Goal: Information Seeking & Learning: Find specific page/section

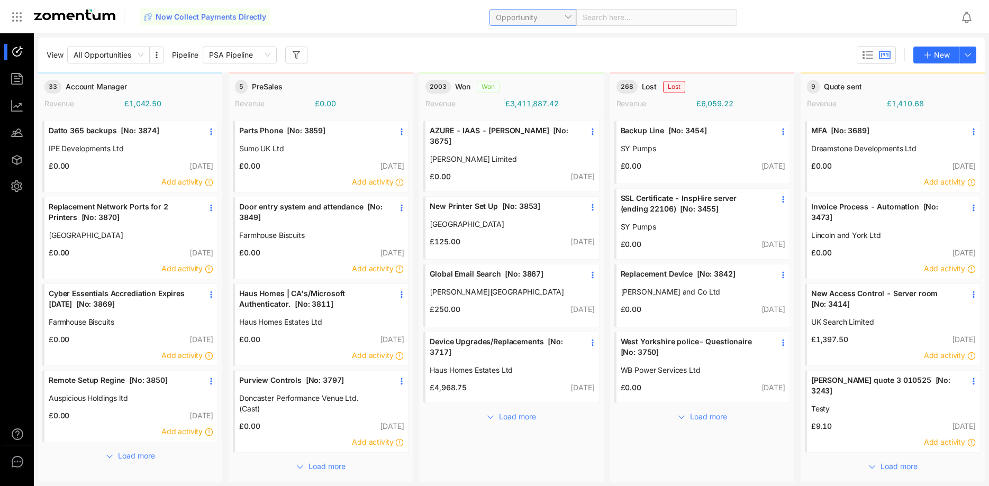
click at [518, 13] on span "Opportunity" at bounding box center [533, 18] width 74 height 16
click at [519, 106] on div "Client" at bounding box center [531, 106] width 74 height 12
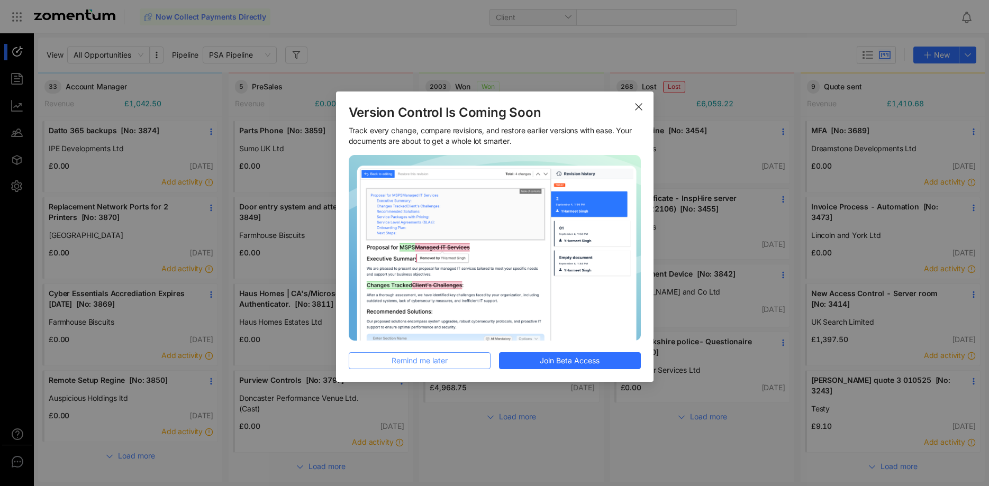
click at [471, 356] on button "Remind me later" at bounding box center [420, 361] width 142 height 17
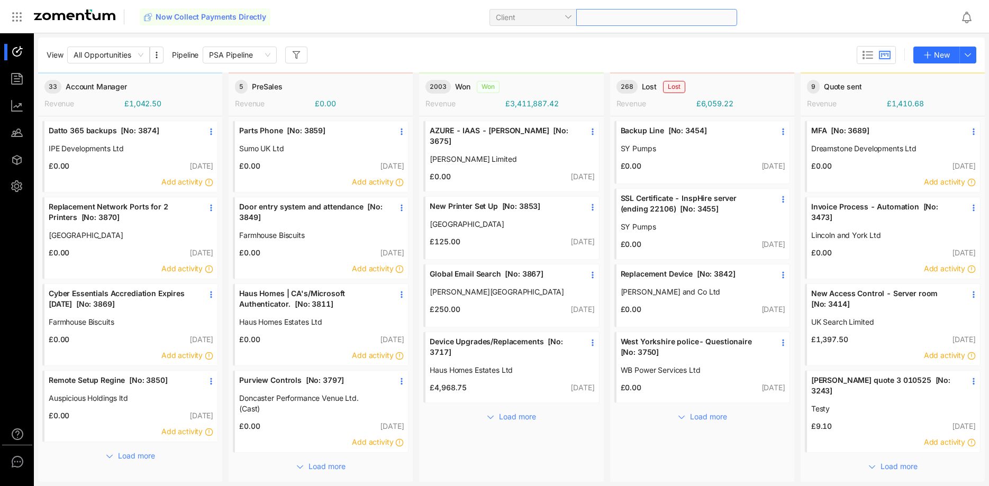
click at [667, 12] on span at bounding box center [657, 18] width 148 height 16
type input "*****"
click at [640, 41] on div "Weightron Bilanciai Ltd www.weightron.com/contact/" at bounding box center [621, 43] width 215 height 21
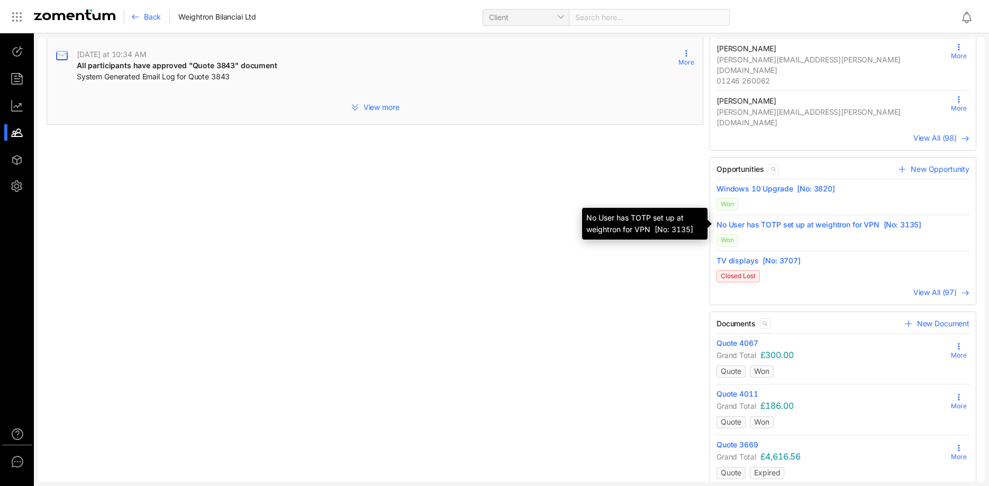
scroll to position [300, 0]
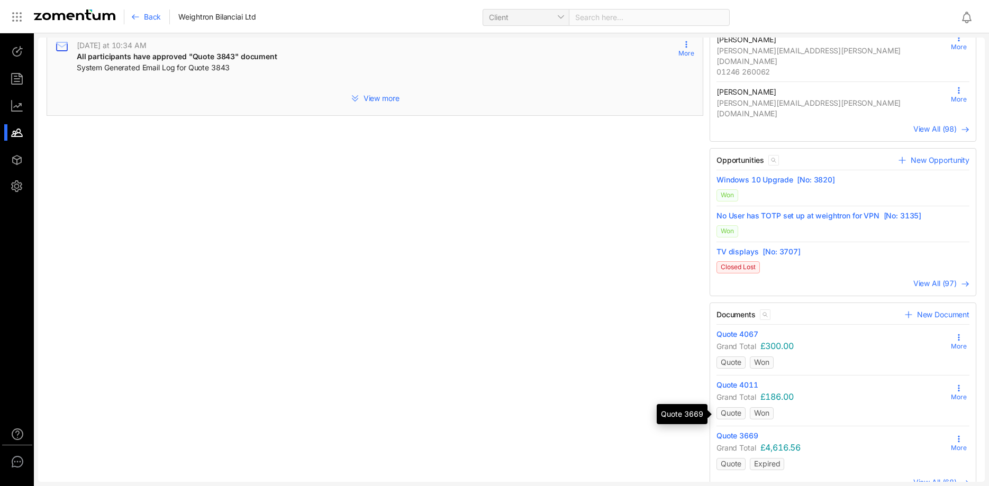
click at [748, 431] on span "Quote 3669" at bounding box center [738, 436] width 42 height 11
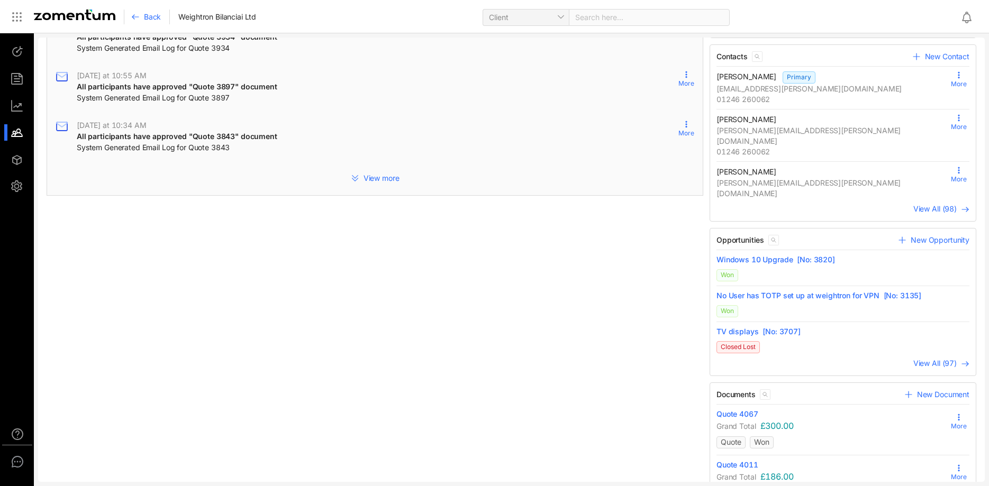
scroll to position [300, 0]
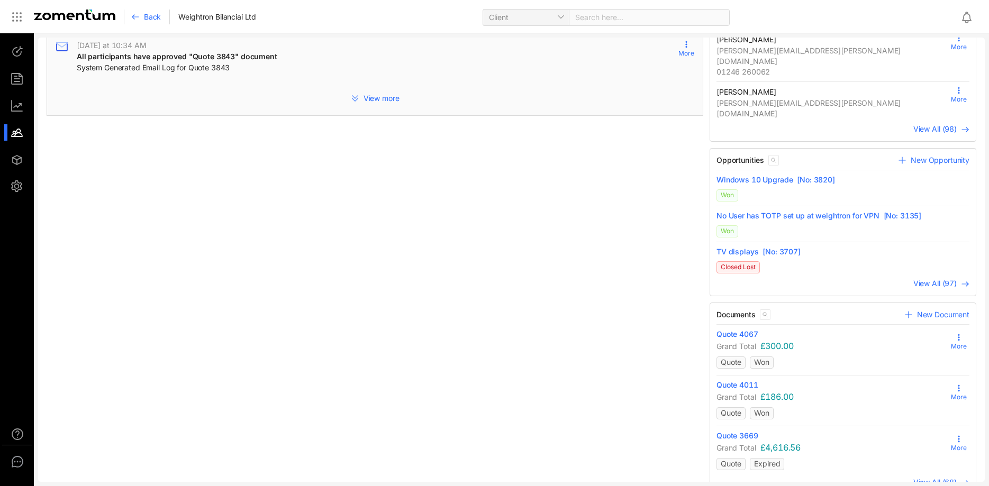
click at [952, 478] on span "View All (68)" at bounding box center [935, 482] width 43 height 9
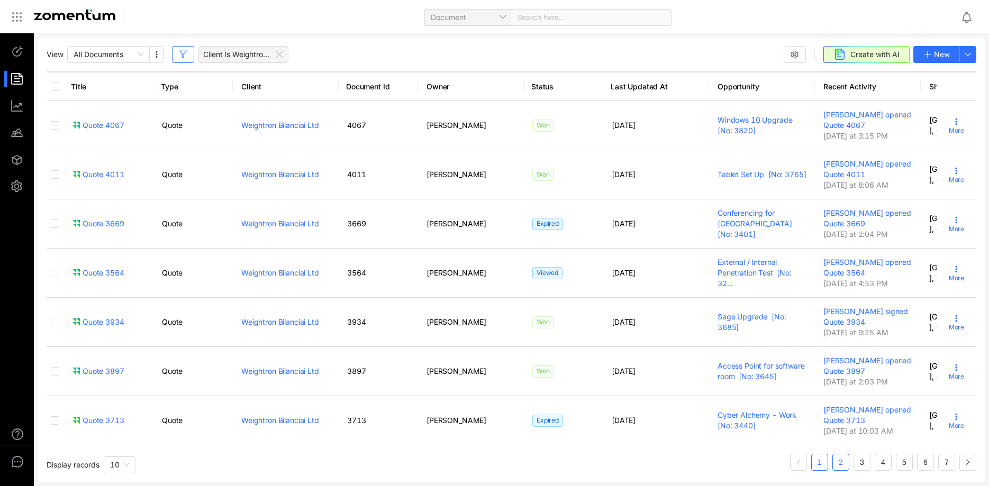
click at [841, 458] on link "2" at bounding box center [841, 463] width 16 height 16
click at [630, 466] on div "Title Type Client Document Id Owner Status Last Updated At Opportunity Recent A…" at bounding box center [512, 271] width 930 height 400
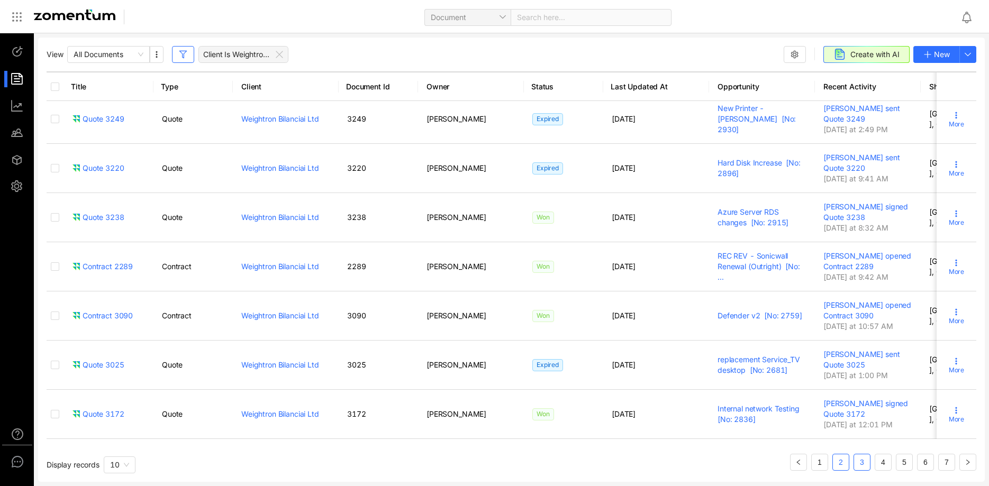
click at [863, 462] on link "3" at bounding box center [862, 463] width 16 height 16
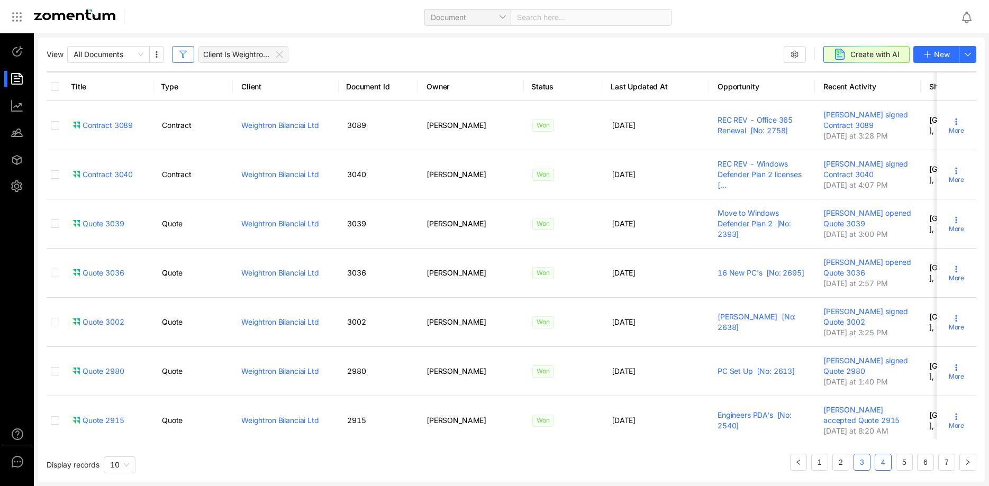
click at [884, 462] on link "4" at bounding box center [883, 463] width 16 height 16
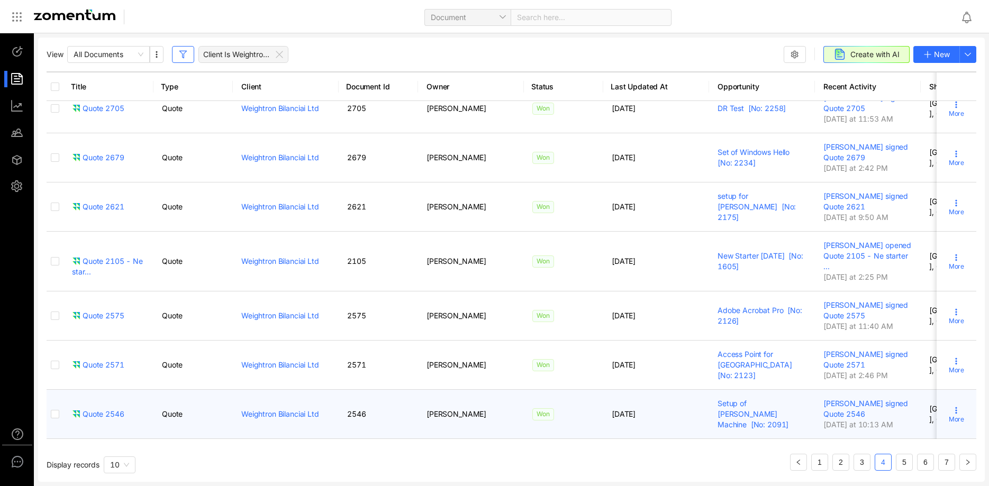
scroll to position [249, 0]
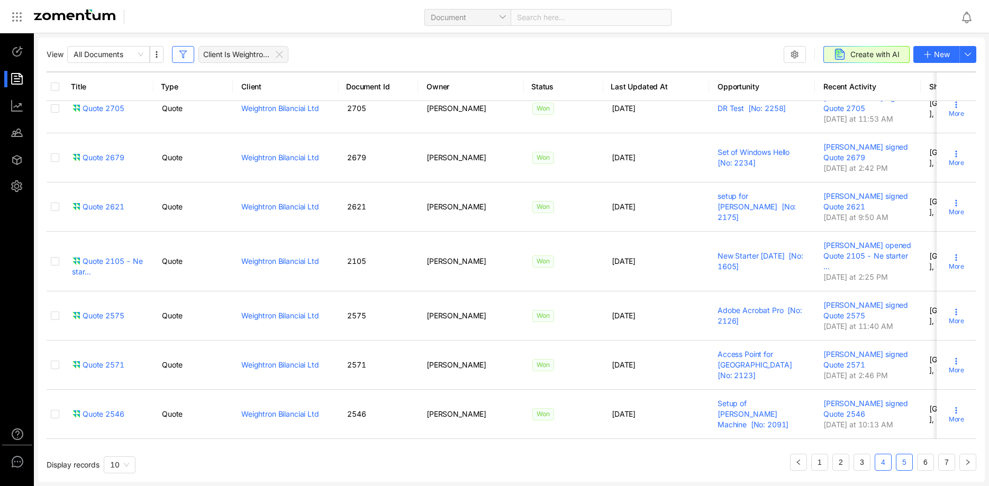
click at [903, 462] on link "5" at bounding box center [905, 463] width 16 height 16
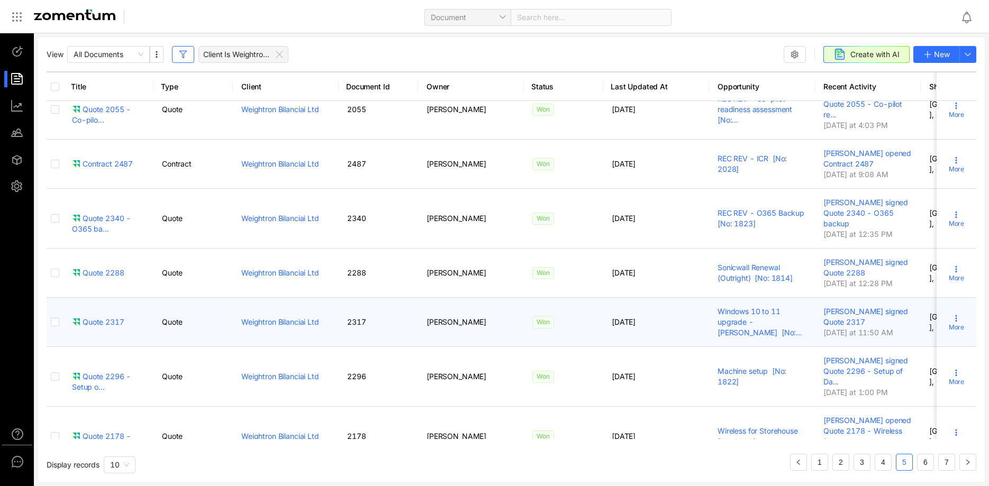
scroll to position [162, 0]
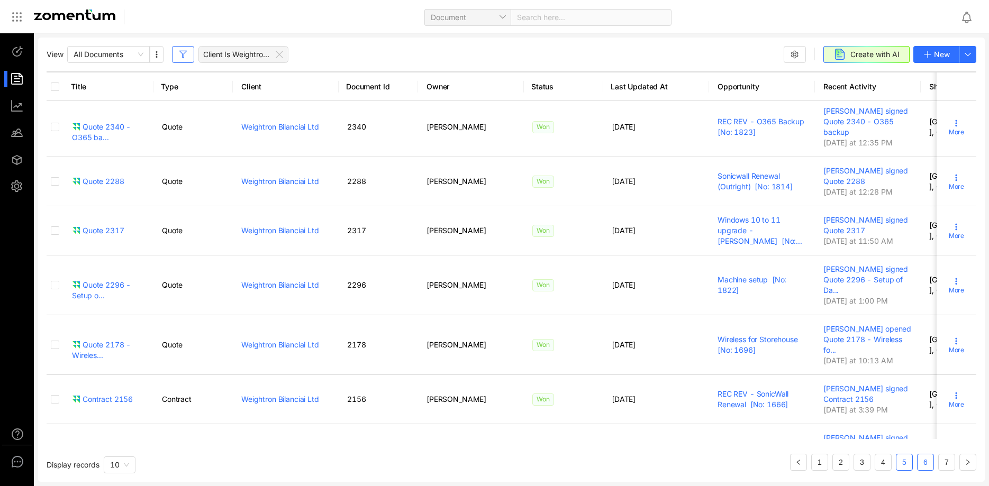
click at [921, 461] on link "6" at bounding box center [926, 463] width 16 height 16
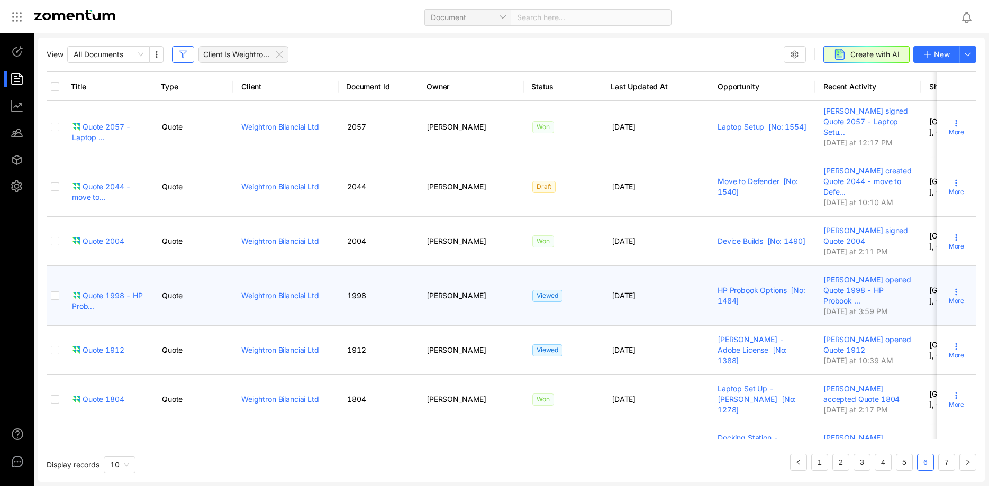
scroll to position [260, 0]
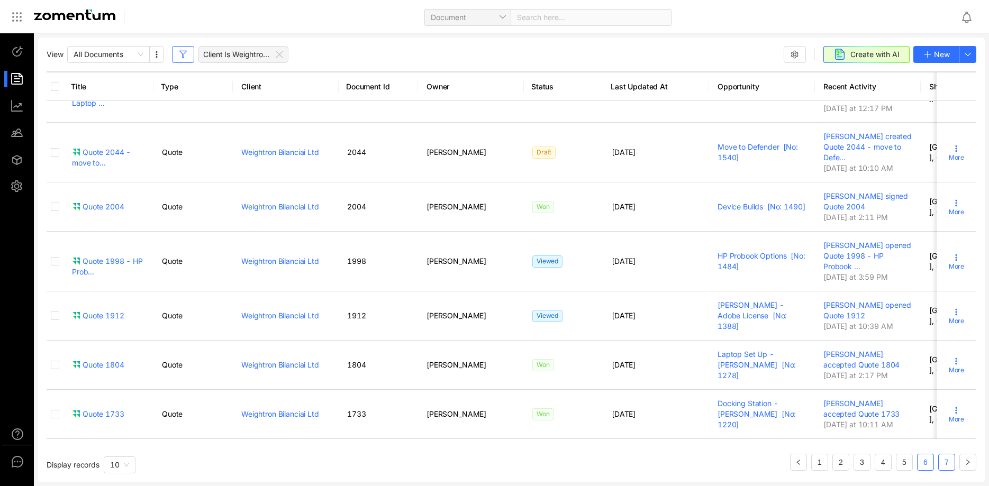
click at [942, 466] on link "7" at bounding box center [947, 463] width 16 height 16
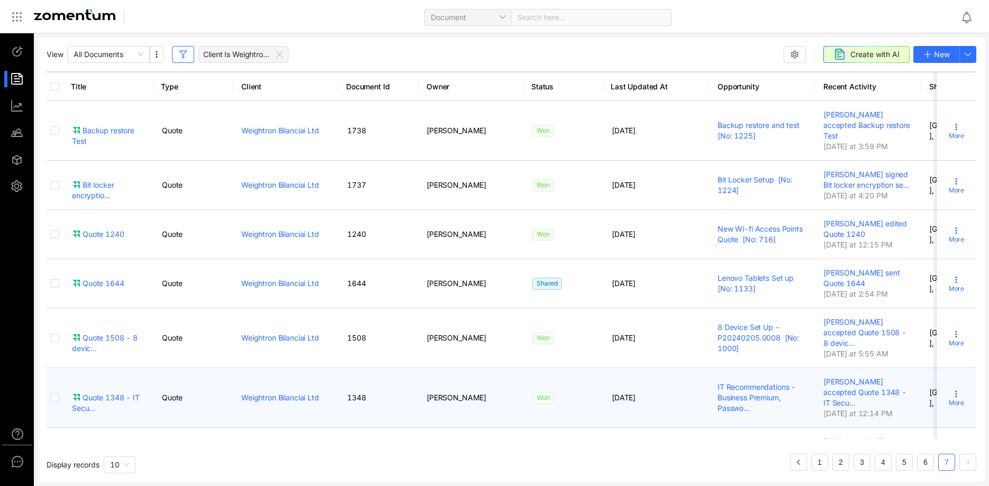
scroll to position [140, 0]
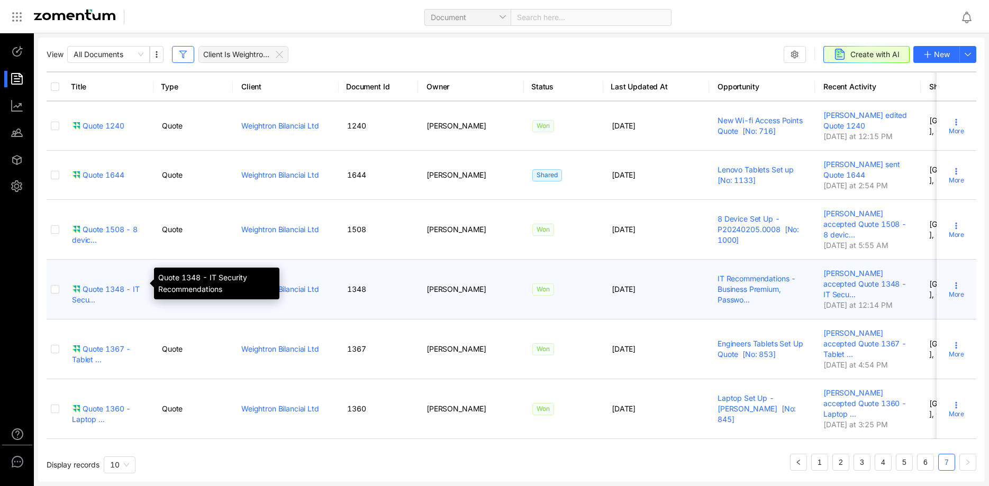
click at [107, 284] on div "Quote 1348 - IT Secu..." at bounding box center [108, 294] width 73 height 21
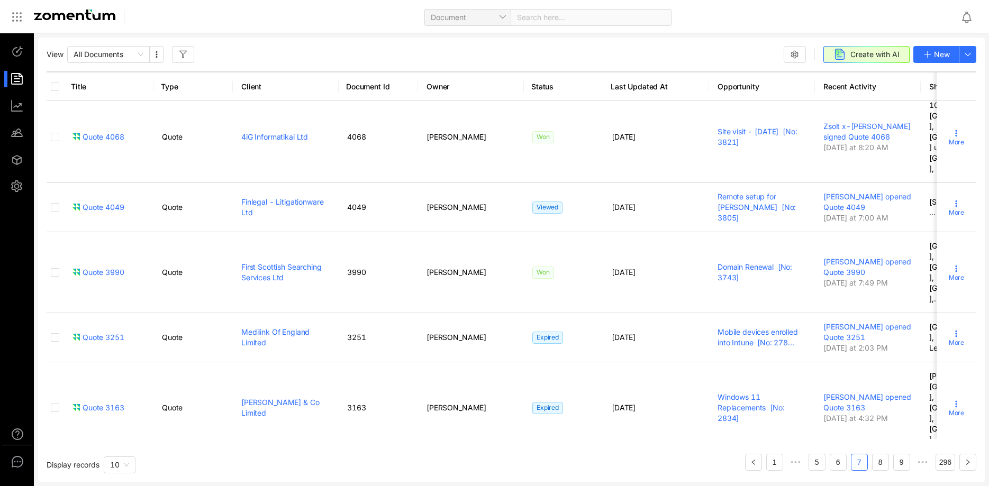
scroll to position [260, 0]
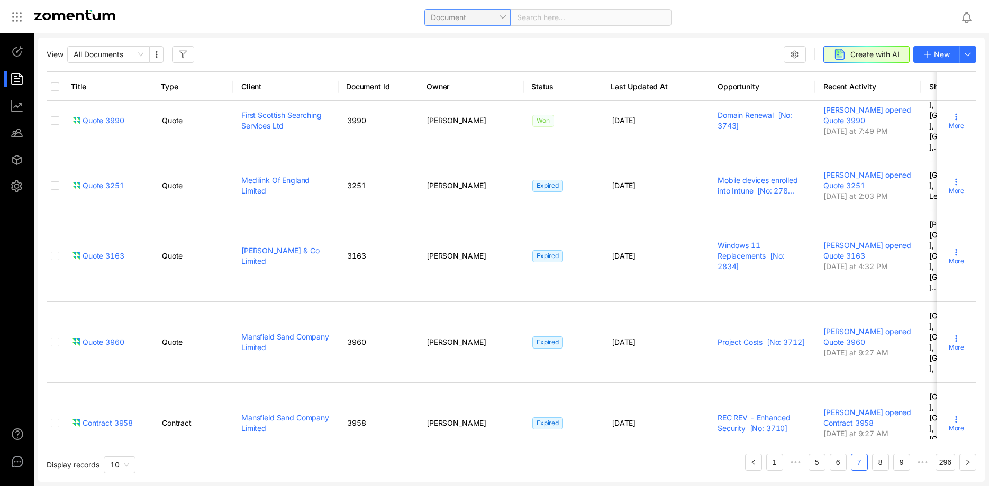
click at [490, 17] on span "Document" at bounding box center [468, 18] width 74 height 16
click at [486, 103] on div "Client" at bounding box center [467, 106] width 74 height 12
click at [559, 18] on span at bounding box center [591, 18] width 148 height 16
type input "*****"
click at [563, 35] on div "Weightron Bilanciai Ltd www.weightron.com/contact/" at bounding box center [557, 43] width 215 height 21
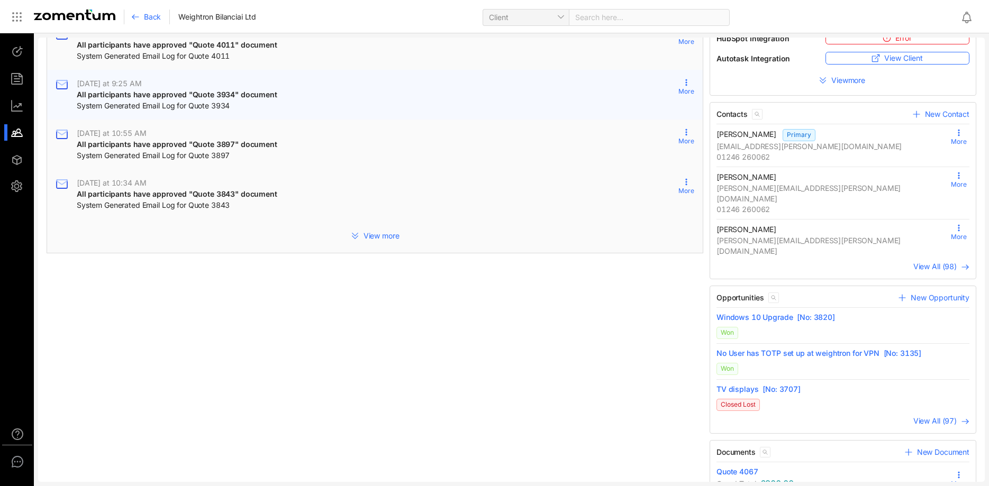
scroll to position [300, 0]
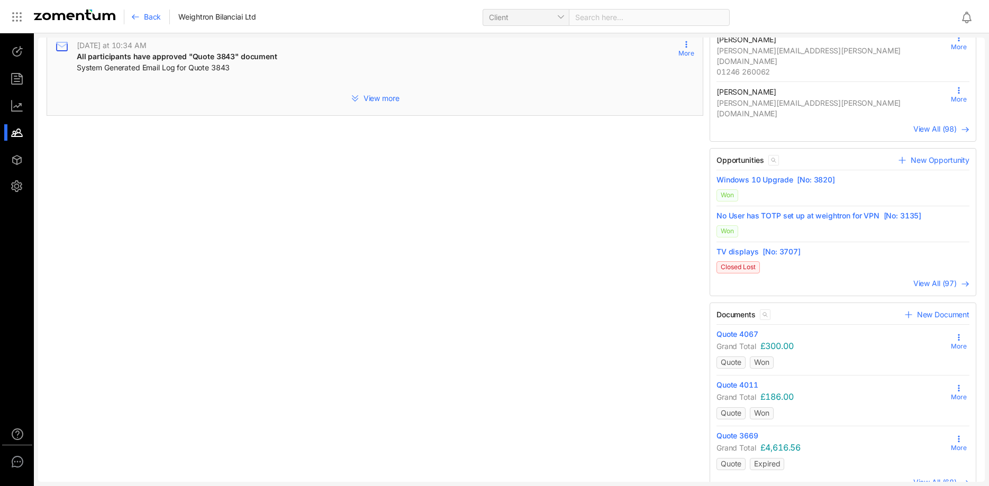
click at [749, 431] on span "Quote 3669" at bounding box center [738, 436] width 42 height 11
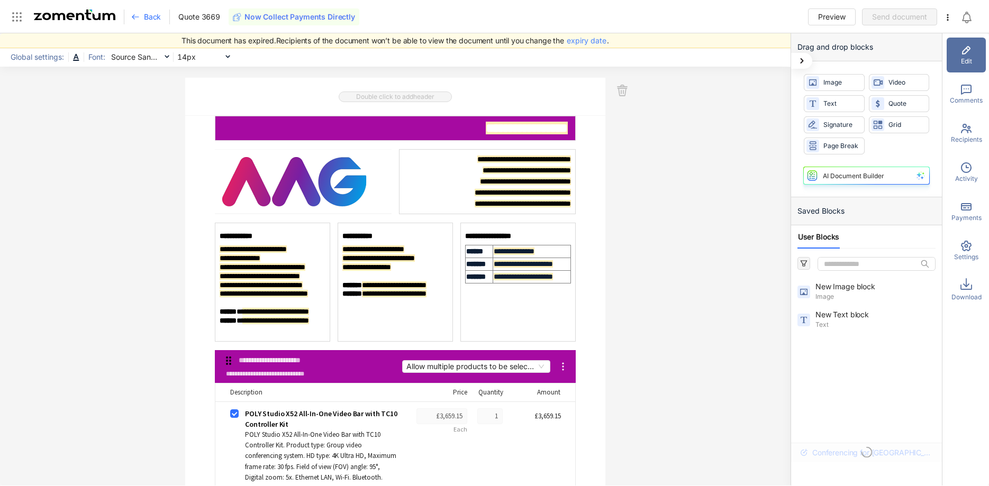
scroll to position [270, 0]
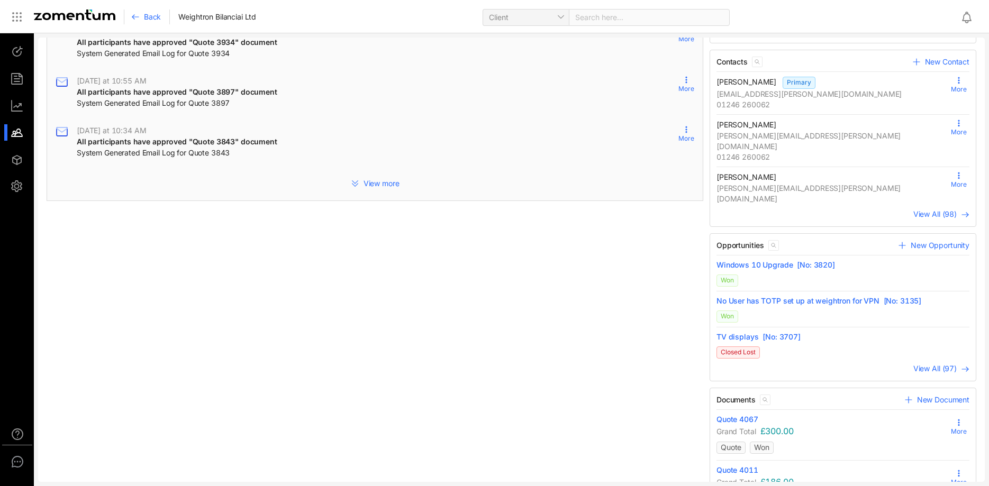
scroll to position [300, 0]
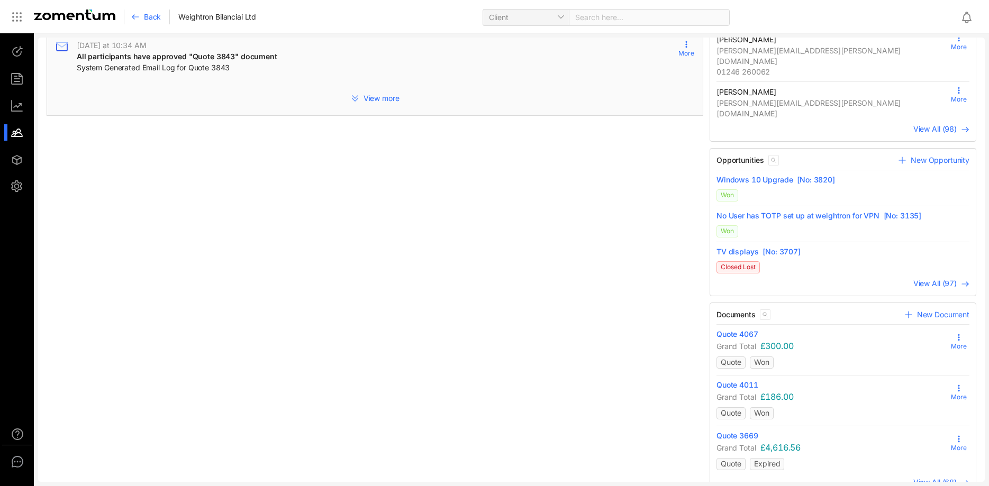
click at [930, 478] on span "View All (68)" at bounding box center [935, 482] width 43 height 9
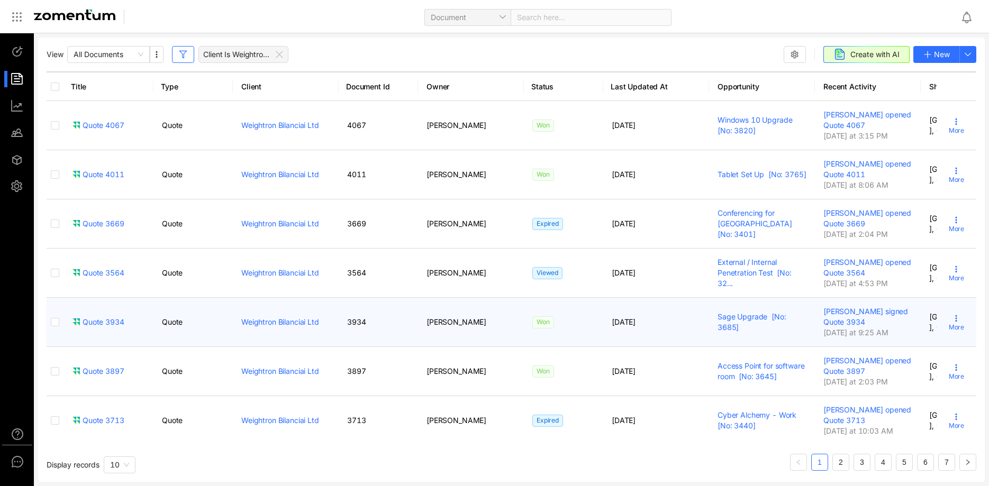
scroll to position [228, 0]
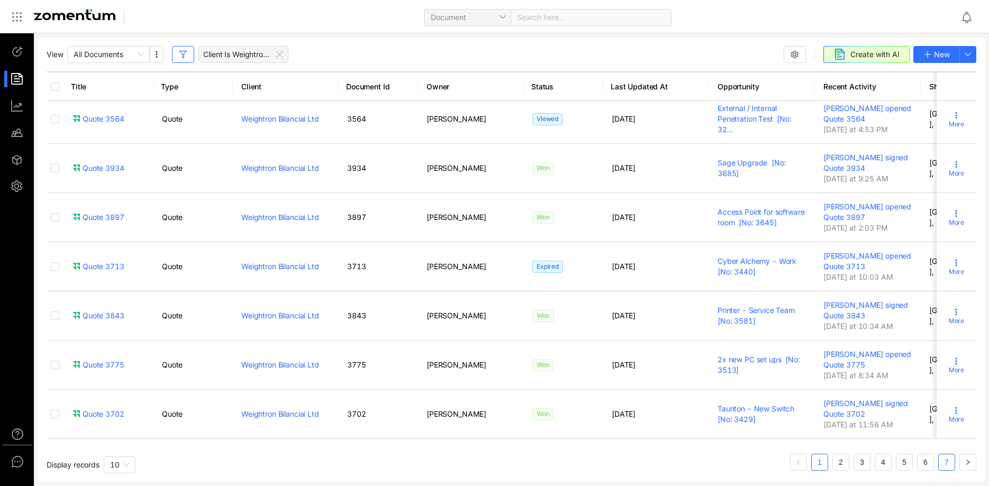
click at [944, 464] on link "7" at bounding box center [947, 463] width 16 height 16
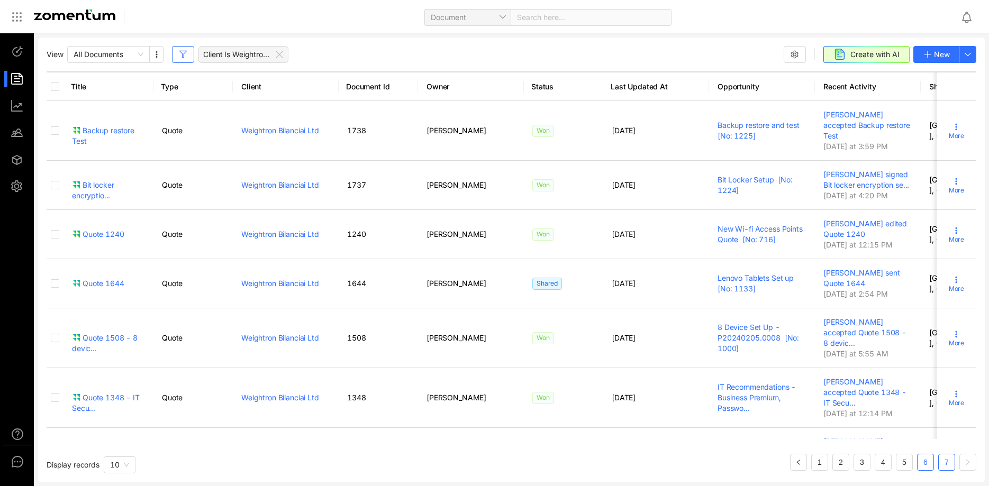
click at [928, 464] on link "6" at bounding box center [926, 463] width 16 height 16
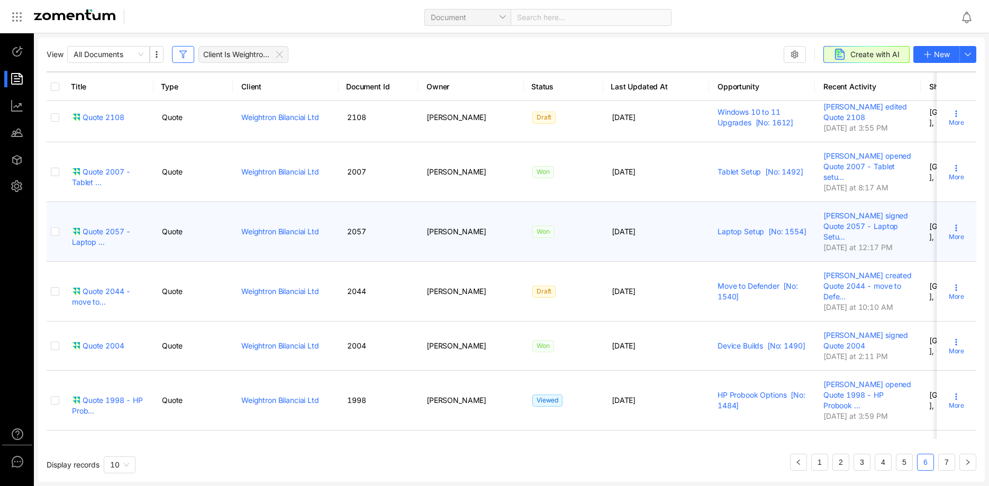
scroll to position [108, 0]
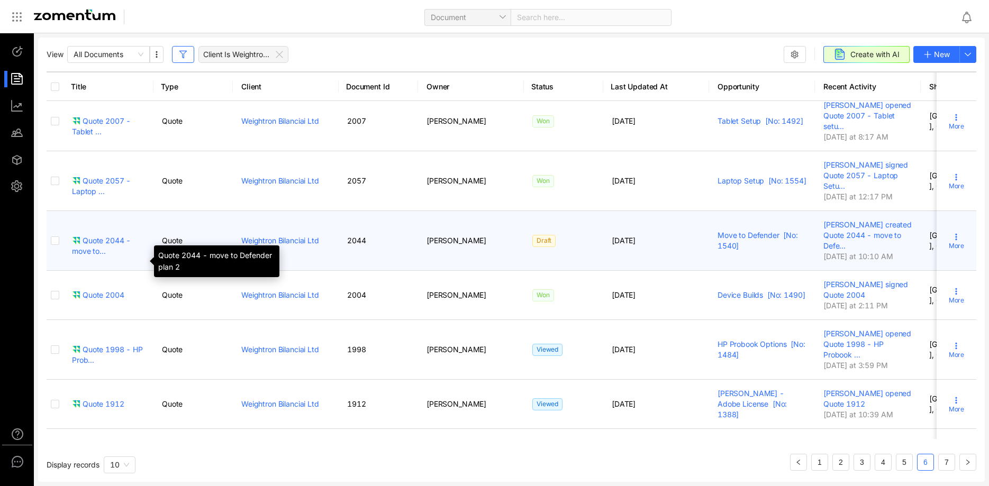
click at [96, 257] on div "Quote 2044 - move to..." at bounding box center [108, 246] width 73 height 21
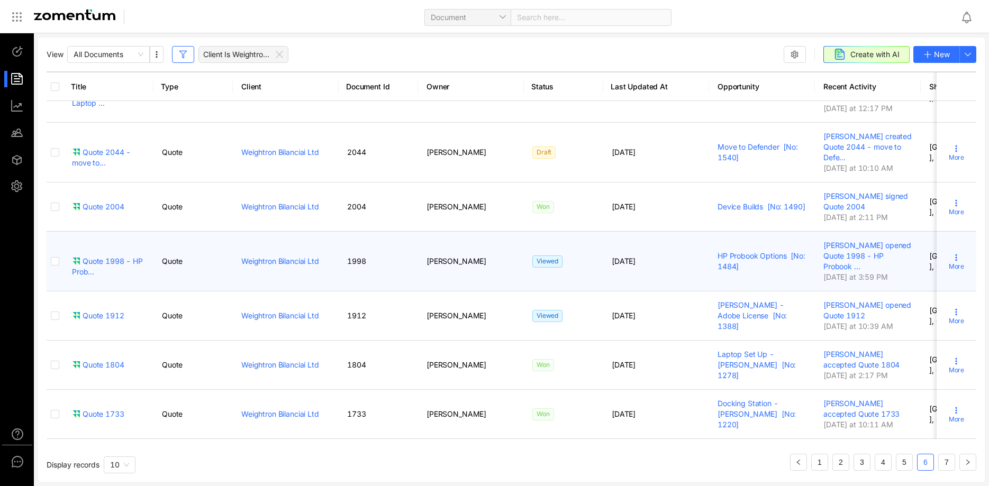
scroll to position [260, 0]
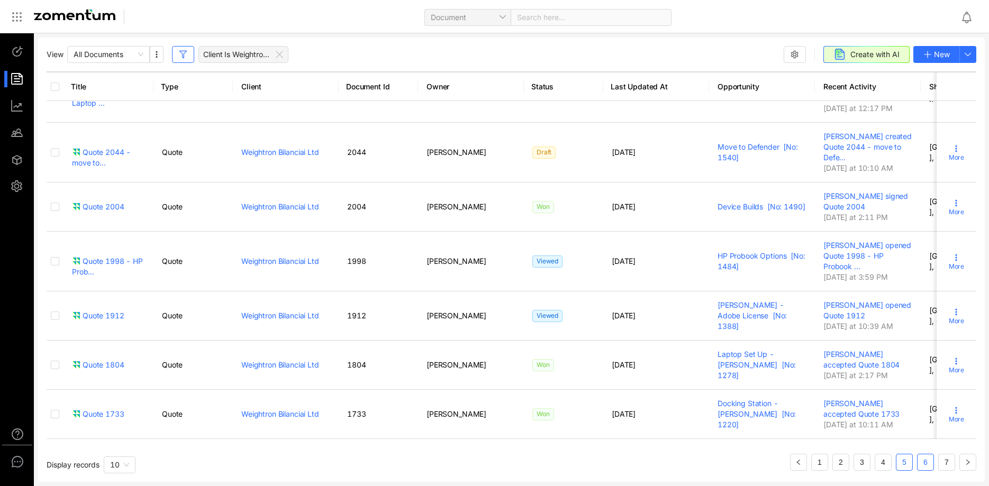
click at [903, 465] on link "5" at bounding box center [905, 463] width 16 height 16
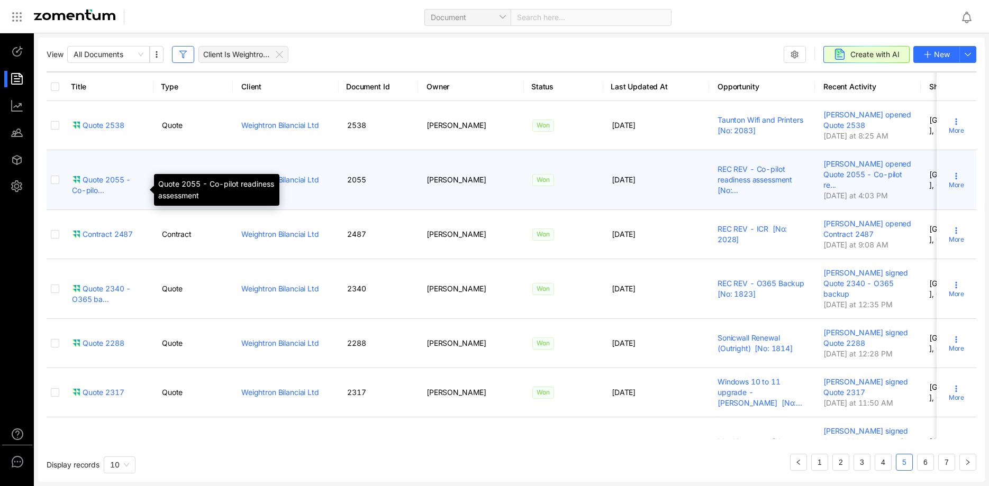
click at [100, 187] on div "Quote 2055 - Co-pilo..." at bounding box center [108, 185] width 73 height 21
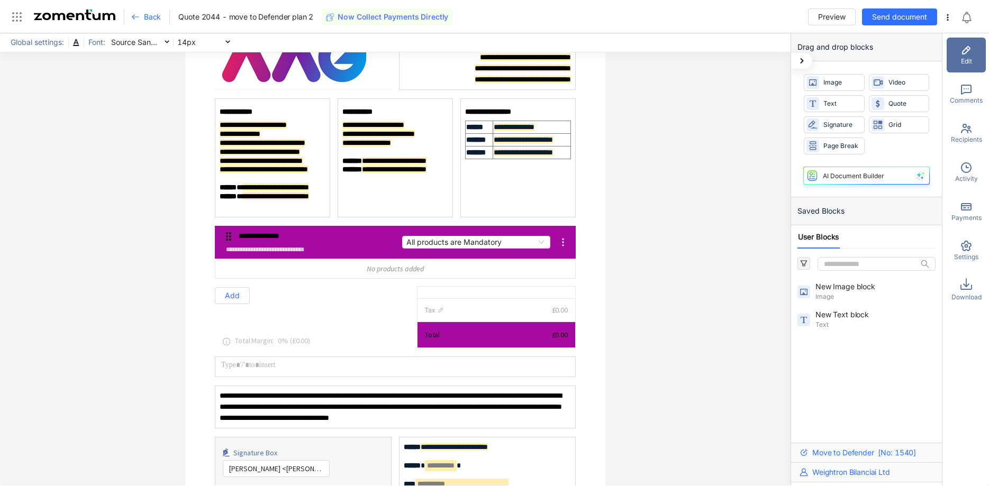
scroll to position [215, 0]
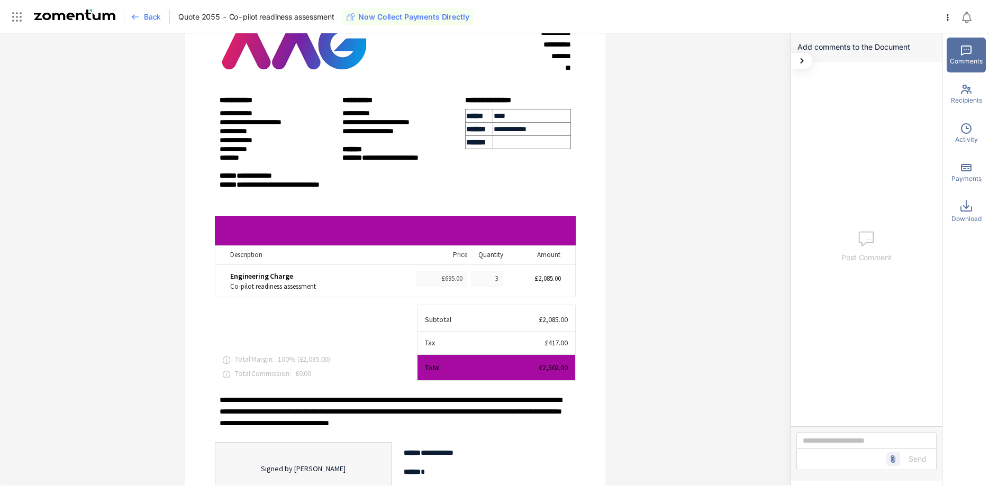
scroll to position [179, 0]
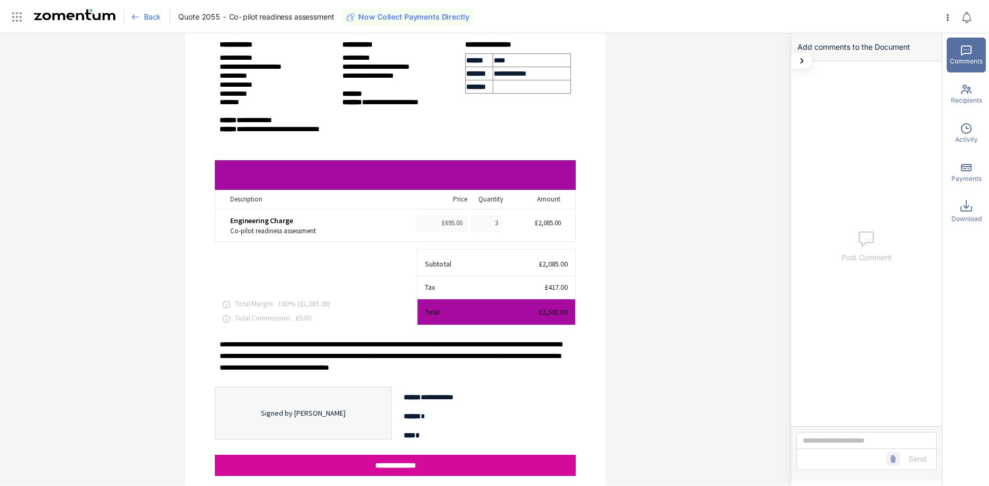
click at [159, 19] on span "Back" at bounding box center [152, 17] width 17 height 11
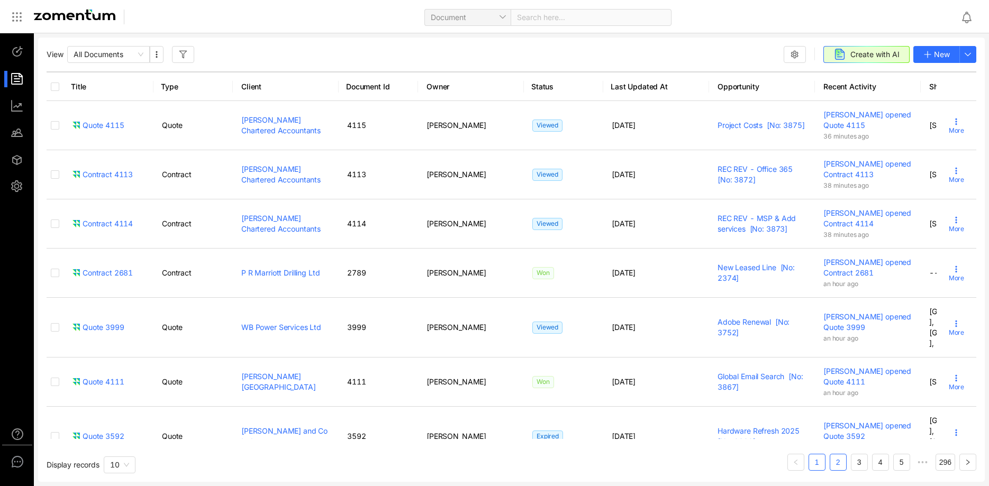
click at [838, 463] on link "2" at bounding box center [838, 463] width 16 height 16
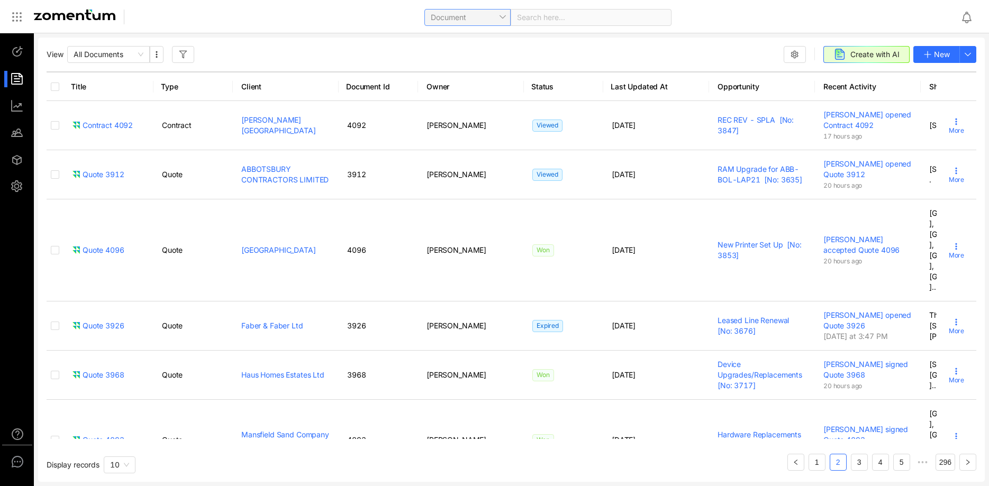
click at [499, 23] on span "Document" at bounding box center [468, 18] width 74 height 16
click at [470, 110] on div "Client" at bounding box center [467, 106] width 74 height 12
click at [544, 11] on span at bounding box center [591, 18] width 148 height 16
type input "**********"
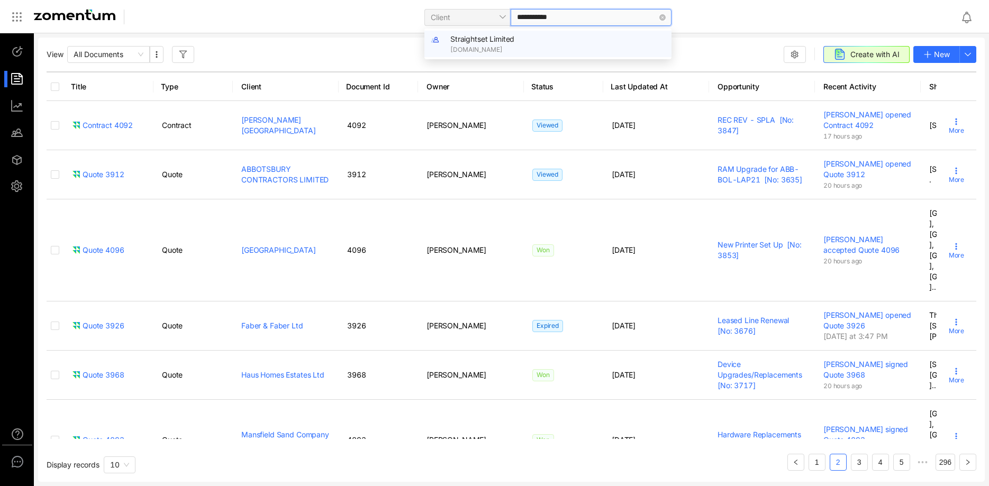
click at [558, 41] on div "Straightset Limited [DOMAIN_NAME]" at bounding box center [557, 43] width 215 height 21
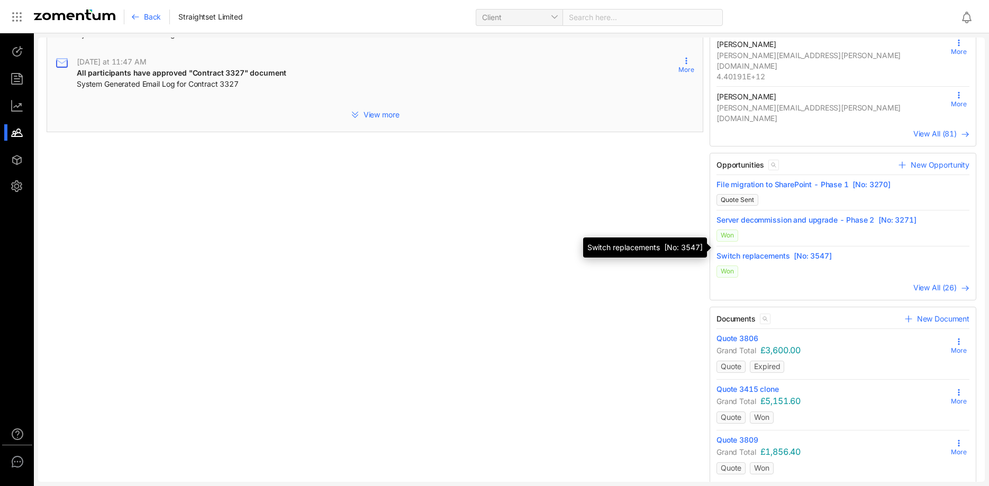
scroll to position [287, 0]
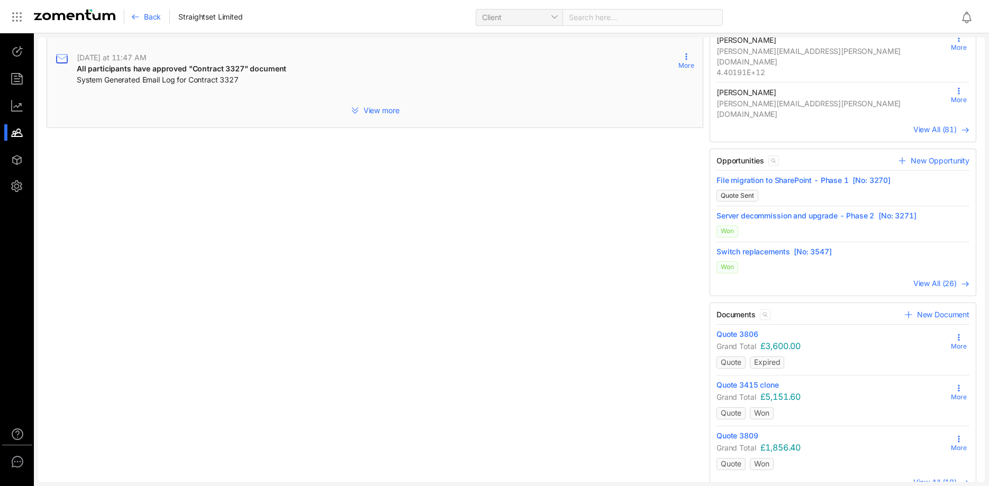
click at [930, 478] on span "View All (18)" at bounding box center [935, 482] width 43 height 9
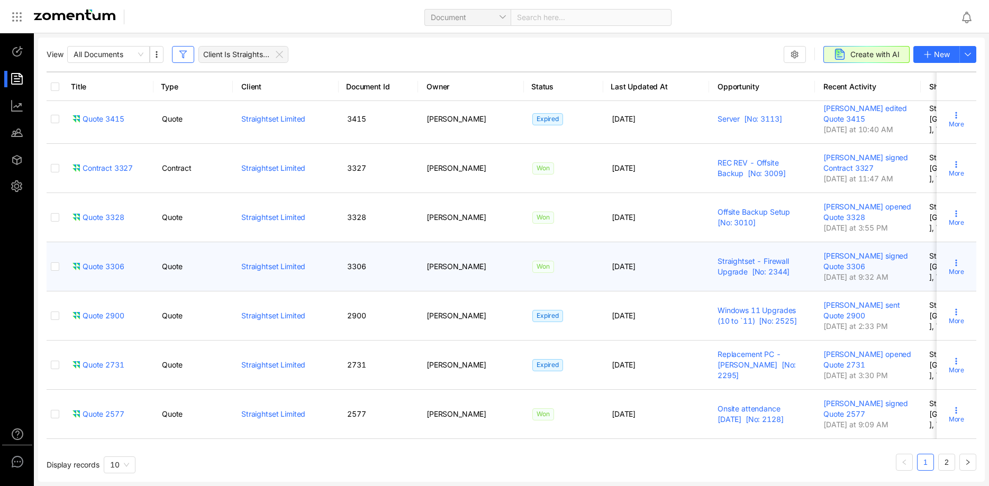
scroll to position [239, 0]
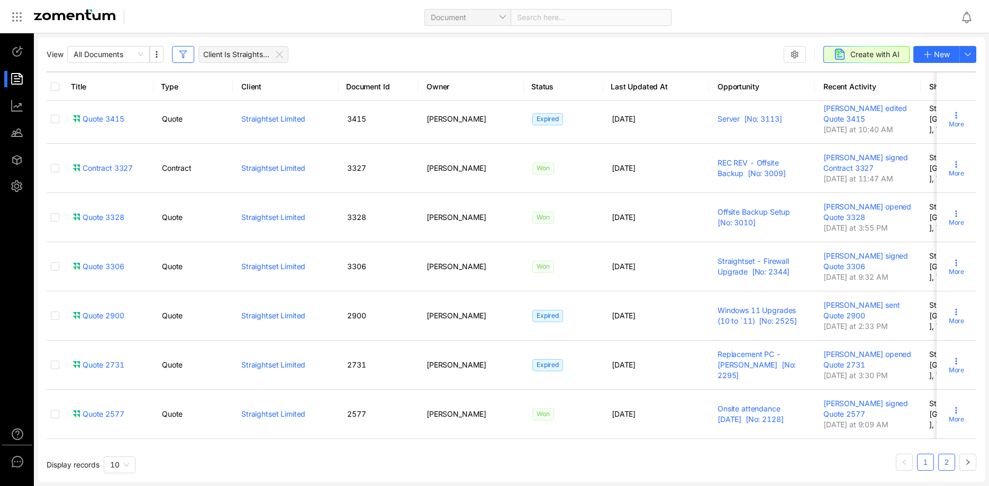
click at [943, 467] on link "2" at bounding box center [947, 463] width 16 height 16
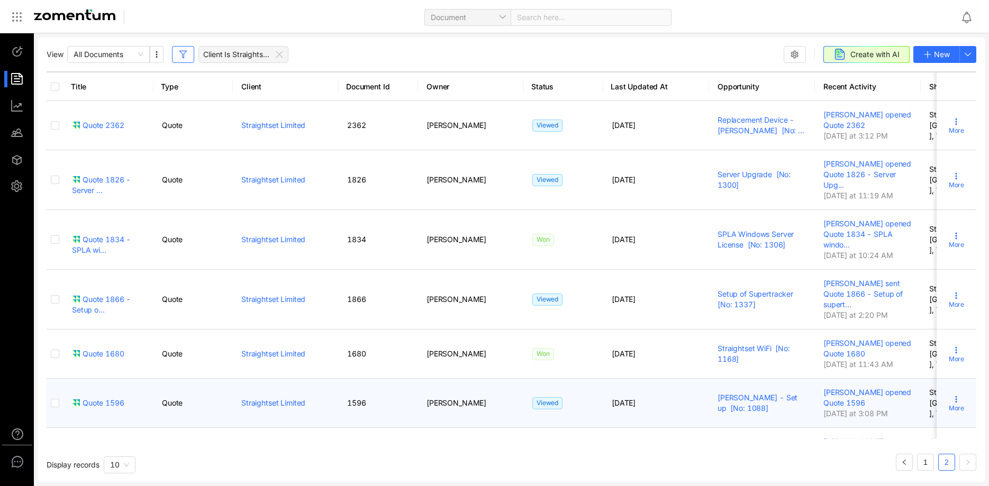
scroll to position [172, 0]
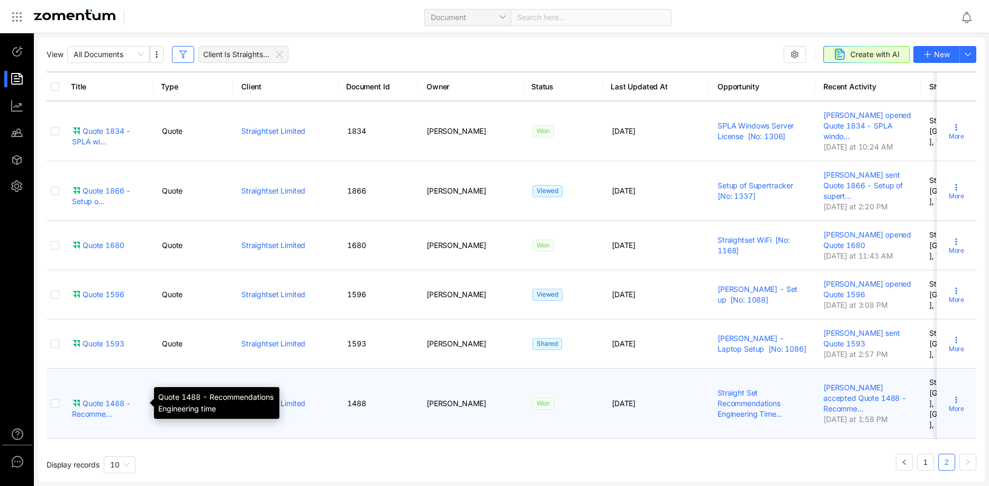
click at [112, 406] on div "Quote 1488 - Recomme..." at bounding box center [108, 409] width 73 height 21
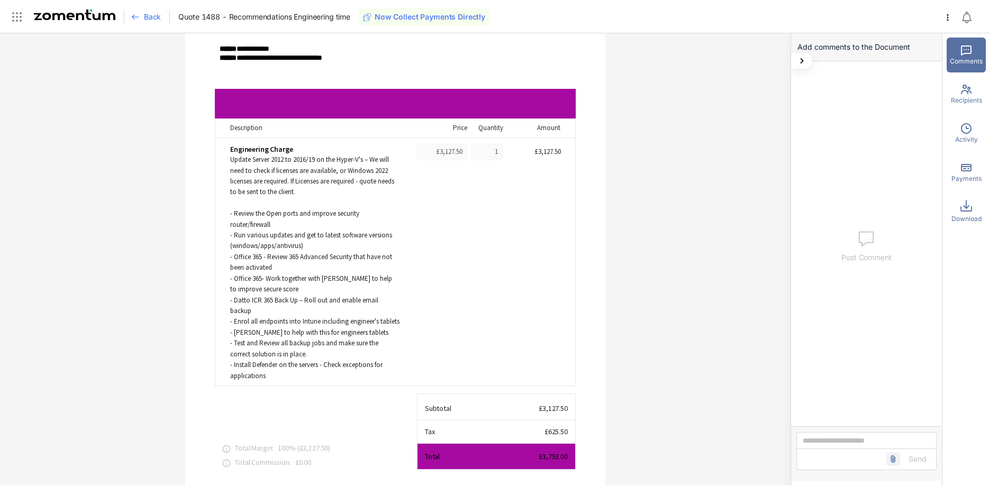
scroll to position [324, 0]
